Goal: Find contact information: Find contact information

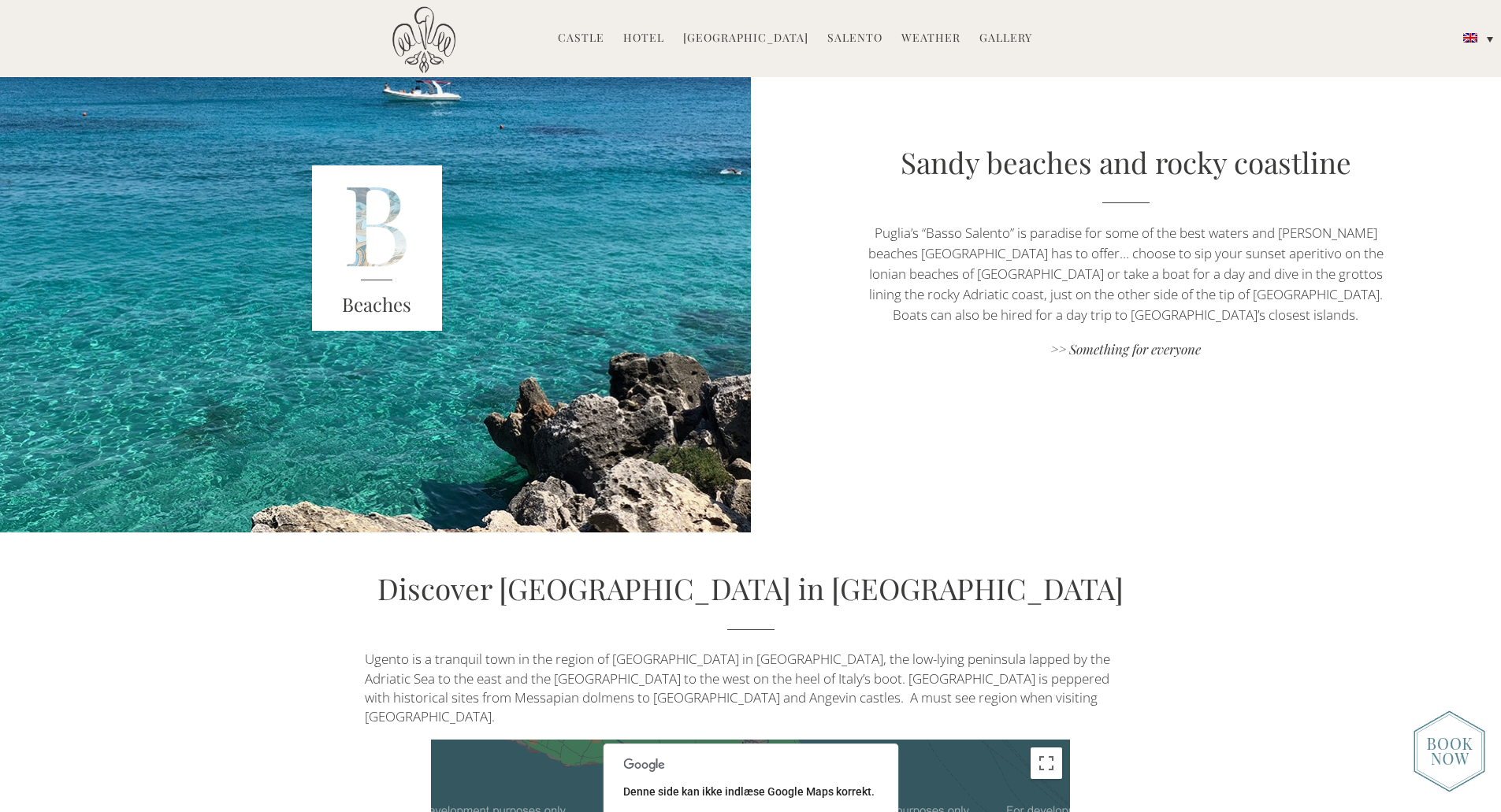
scroll to position [5377, 0]
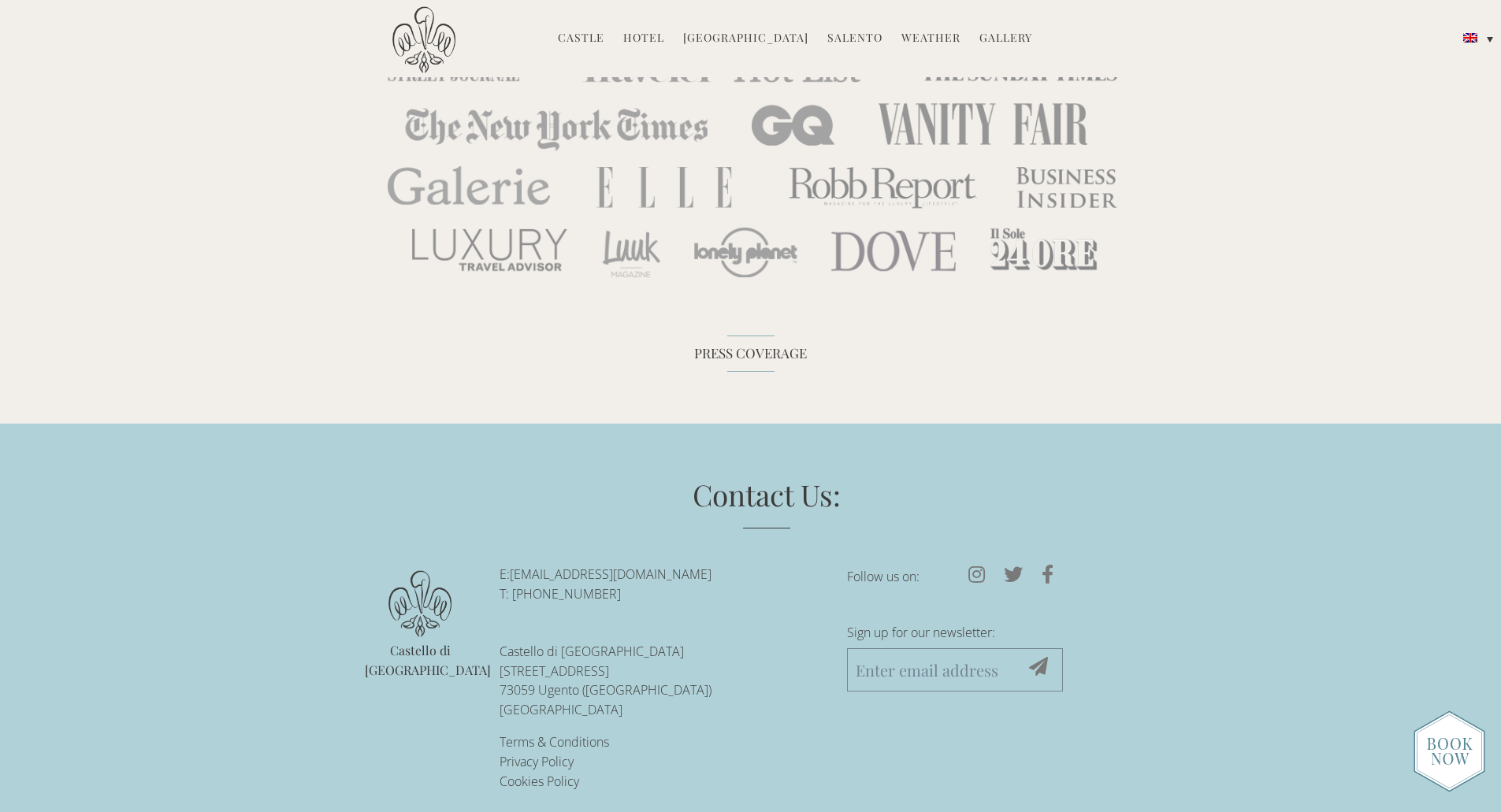
drag, startPoint x: 730, startPoint y: 552, endPoint x: 511, endPoint y: 562, distance: 219.2
click at [511, 564] on p "E: reservations@castellodiugento.com T: +39-0833-1850-720" at bounding box center [661, 584] width 323 height 40
copy p "[EMAIL_ADDRESS][DOMAIN_NAME]"
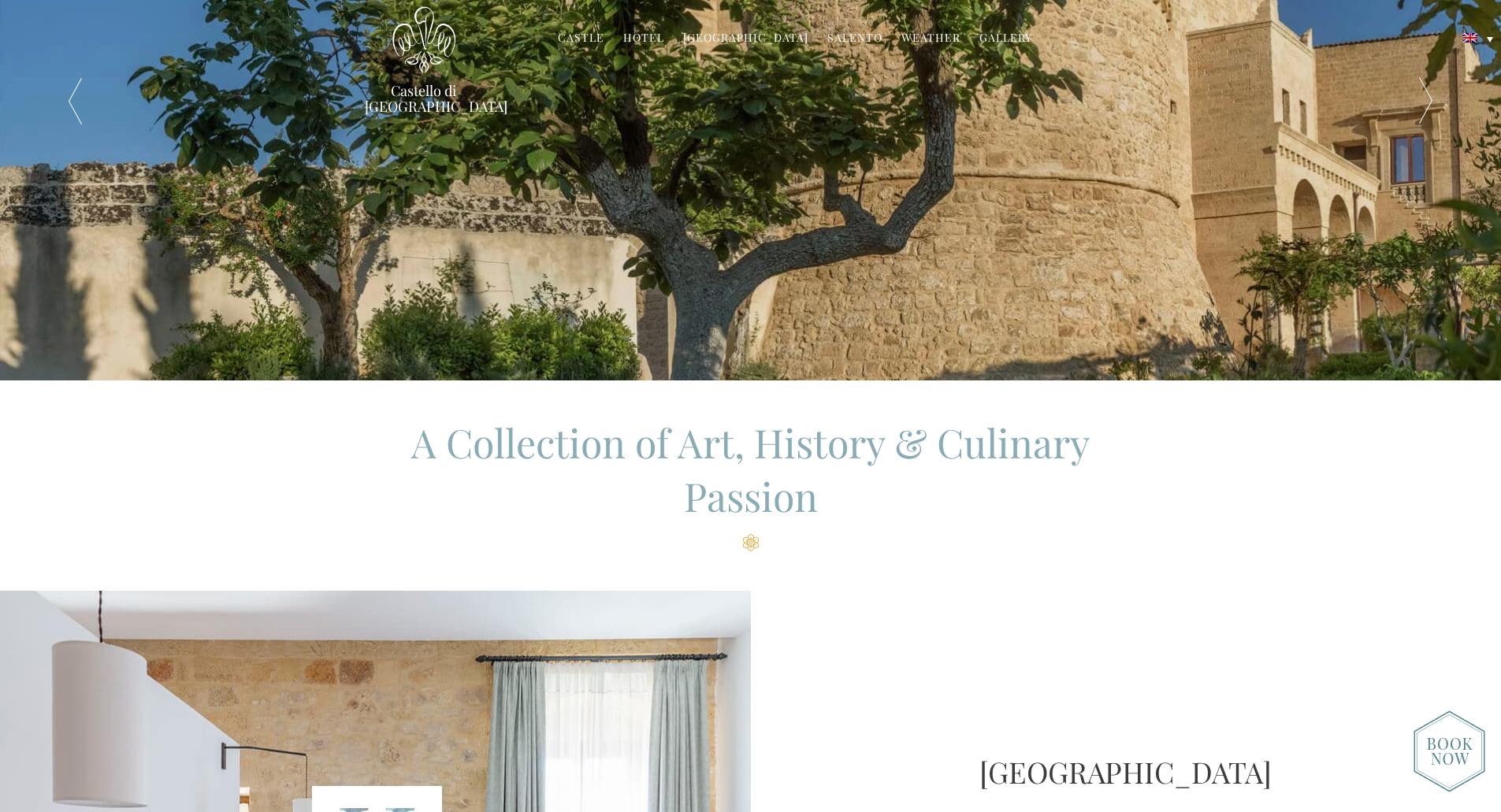
scroll to position [0, 0]
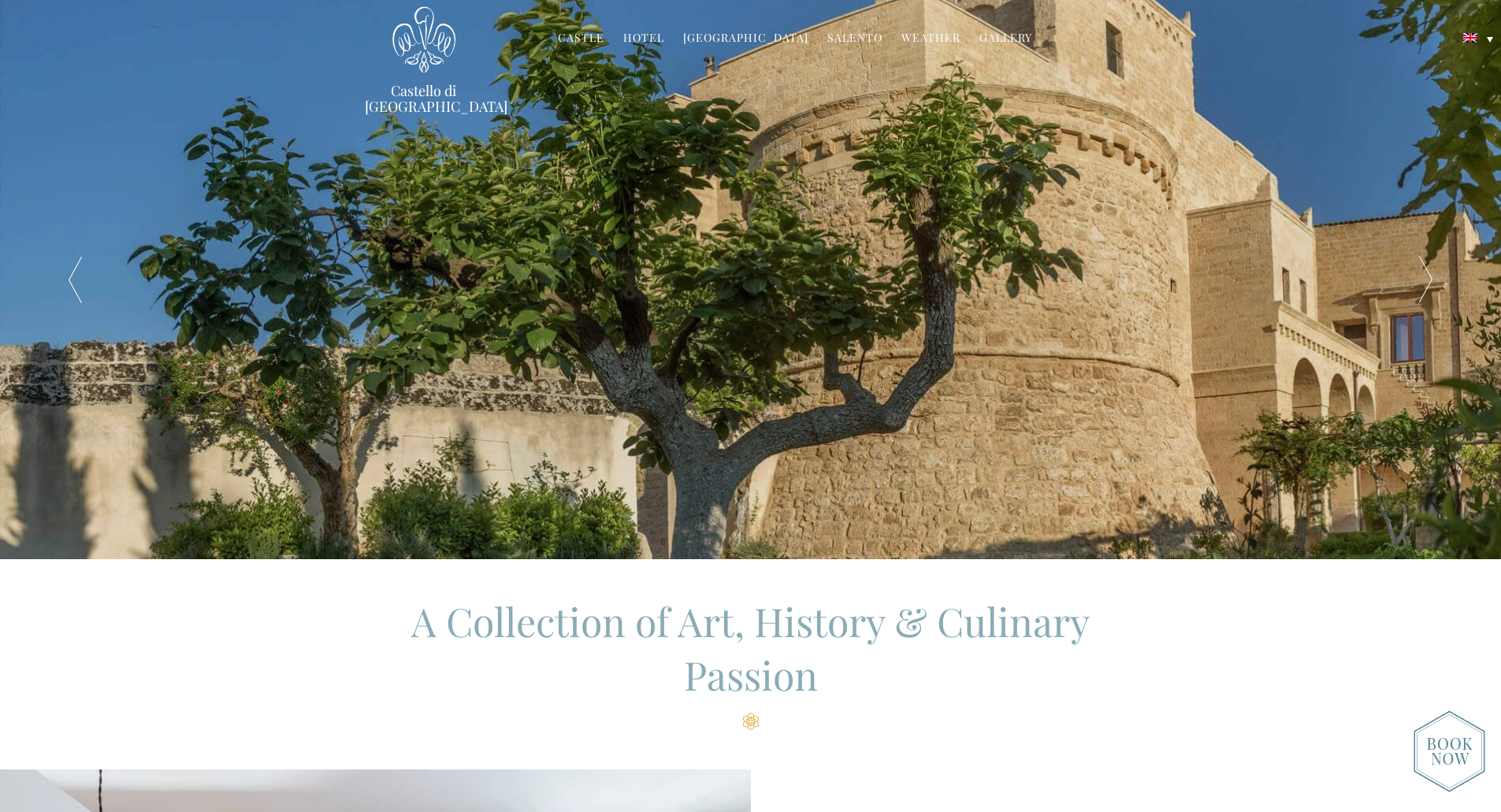
click at [604, 38] on link "Castle" at bounding box center [581, 39] width 47 height 18
